Goal: Navigation & Orientation: Go to known website

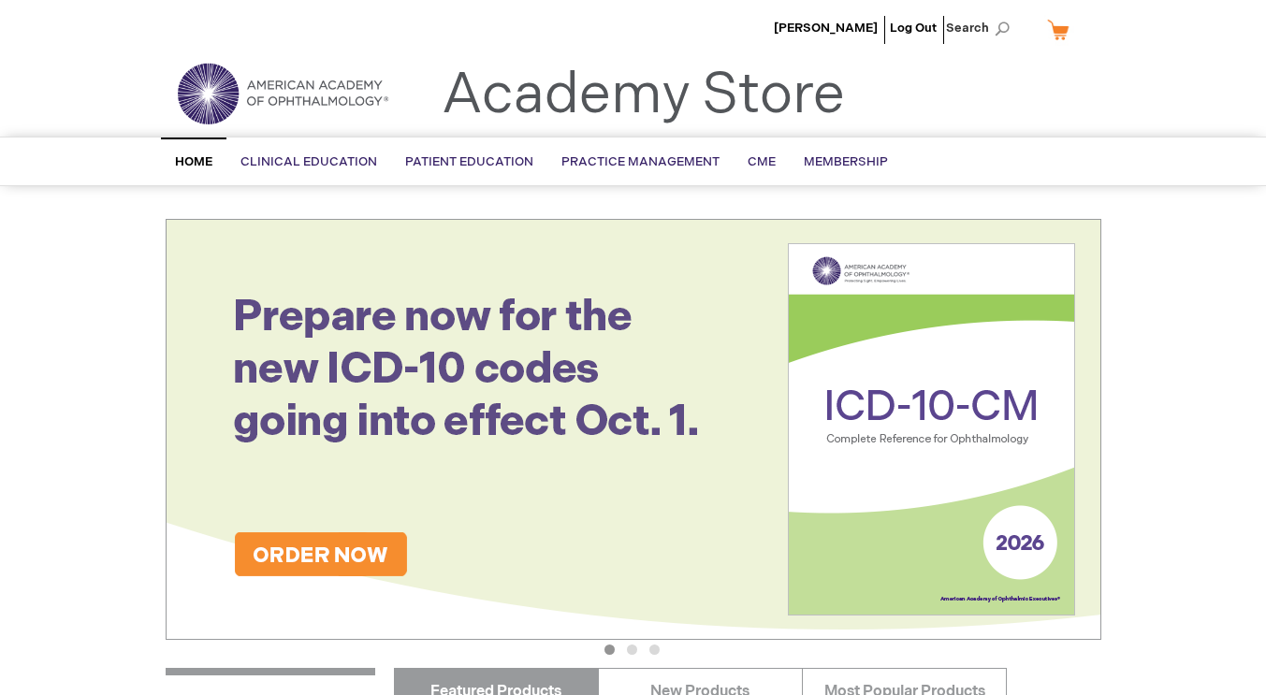
click at [194, 160] on span "Home" at bounding box center [193, 161] width 37 height 15
click at [139, 249] on div "[PERSON_NAME] Log Out Search My Cart CLOSE RECENTLY ADDED ITEM(S) Close There a…" at bounding box center [633, 659] width 1266 height 1318
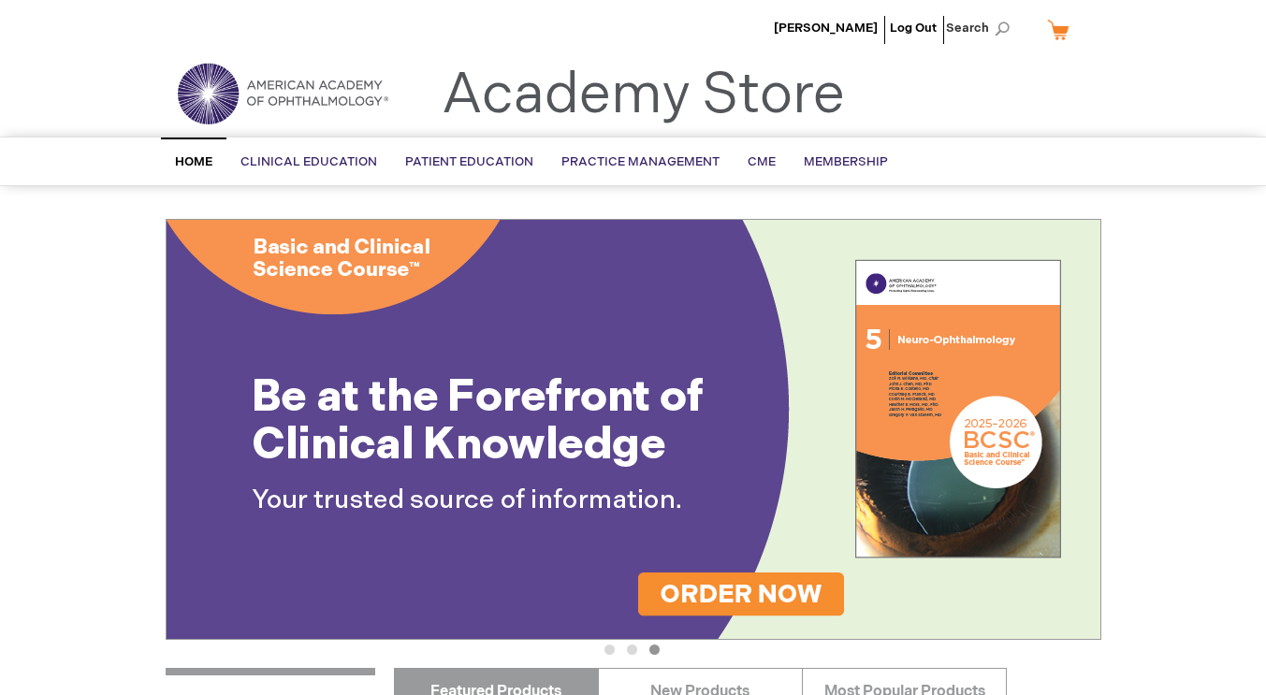
drag, startPoint x: 190, startPoint y: 163, endPoint x: 208, endPoint y: 104, distance: 61.6
click at [208, 104] on div "[PERSON_NAME] Log Out Search My Cart CLOSE RECENTLY ADDED ITEM(S) Close There a…" at bounding box center [633, 659] width 1266 height 1318
click at [208, 104] on img at bounding box center [282, 93] width 225 height 67
